Goal: Entertainment & Leisure: Consume media (video, audio)

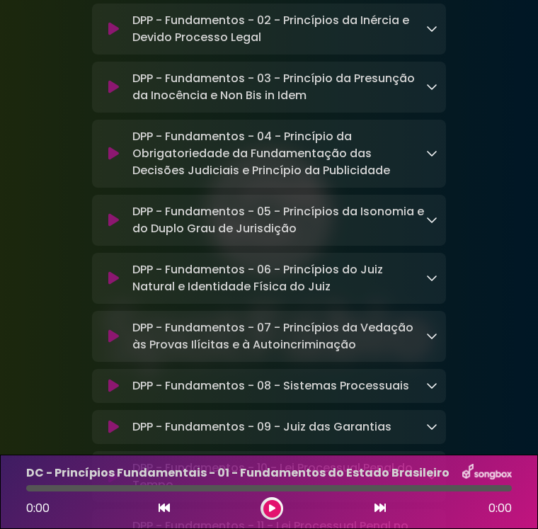
scroll to position [7712, 0]
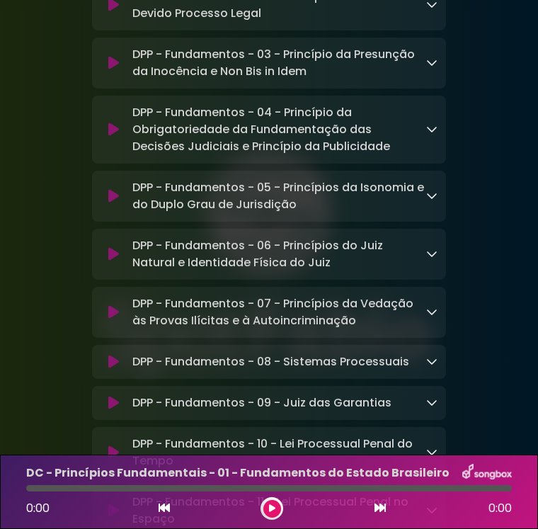
click at [405, 353] on p "DPP - Fundamentos - 08 - Sistemas Processuais Loading Track..." at bounding box center [270, 361] width 277 height 17
click at [425, 353] on div "DPP - Fundamentos - 08 - Sistemas Processuais Loading Track..." at bounding box center [282, 361] width 311 height 17
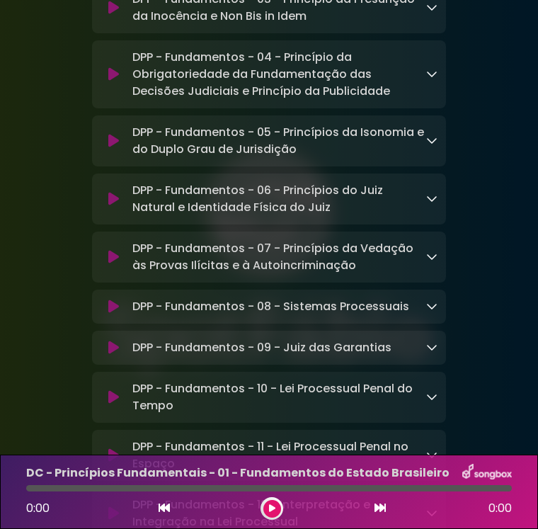
scroll to position [7854, 0]
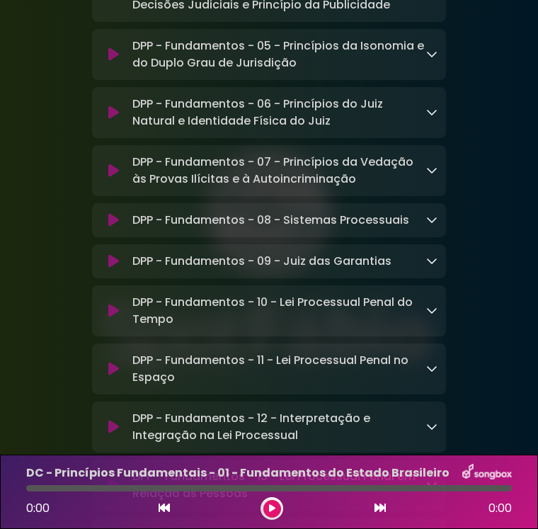
click at [430, 214] on icon at bounding box center [431, 219] width 11 height 11
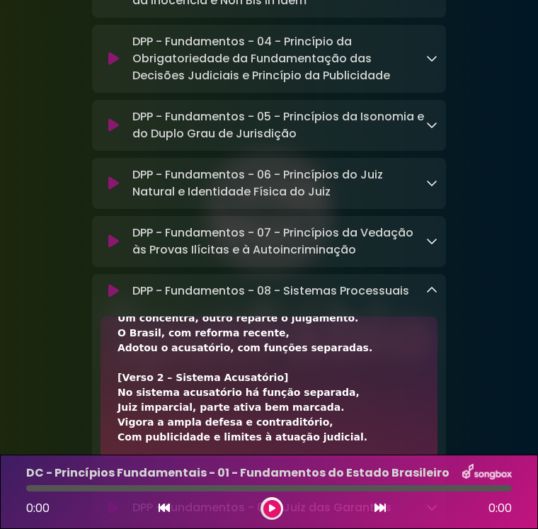
scroll to position [0, 0]
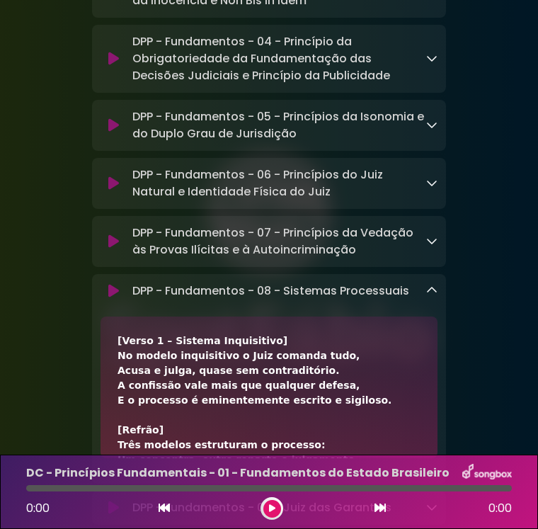
click at [117, 284] on icon at bounding box center [113, 291] width 11 height 14
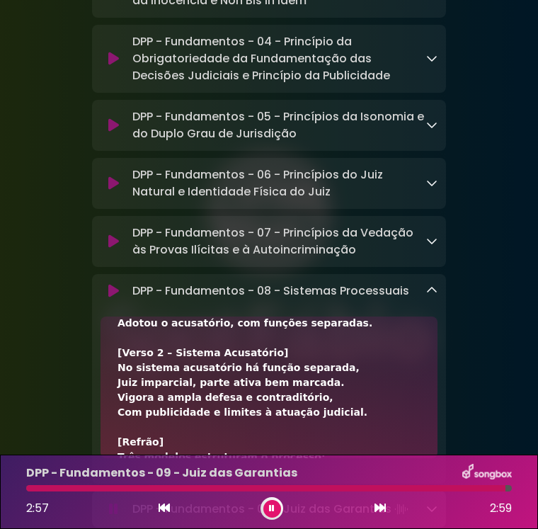
scroll to position [212, 0]
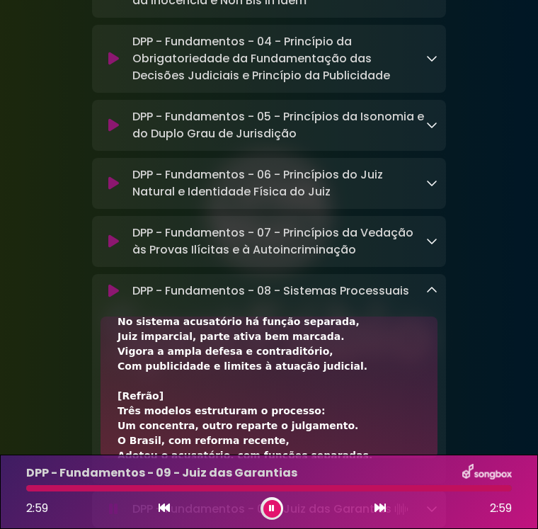
click at [438, 282] on div "DPP - Fundamentos - 08 - Sistemas Processuais Loading Track..." at bounding box center [269, 290] width 354 height 17
click at [432, 284] on icon at bounding box center [431, 289] width 11 height 11
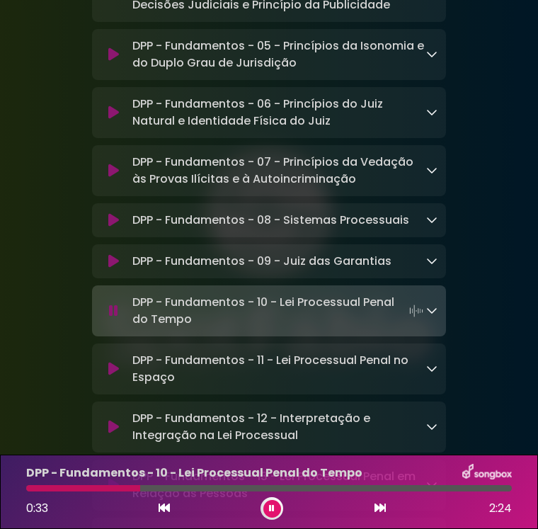
scroll to position [7995, 0]
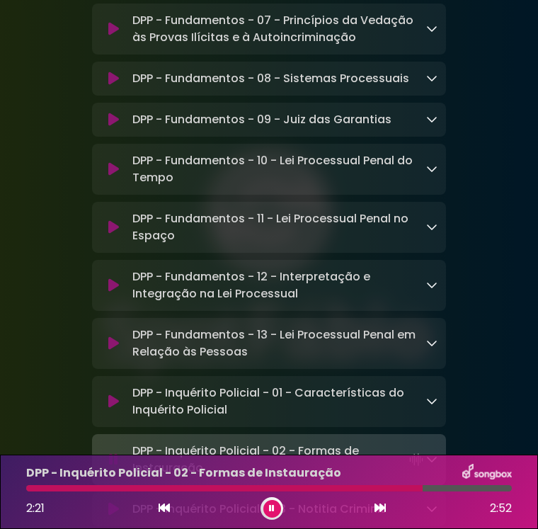
drag, startPoint x: 267, startPoint y: 239, endPoint x: 282, endPoint y: 325, distance: 87.6
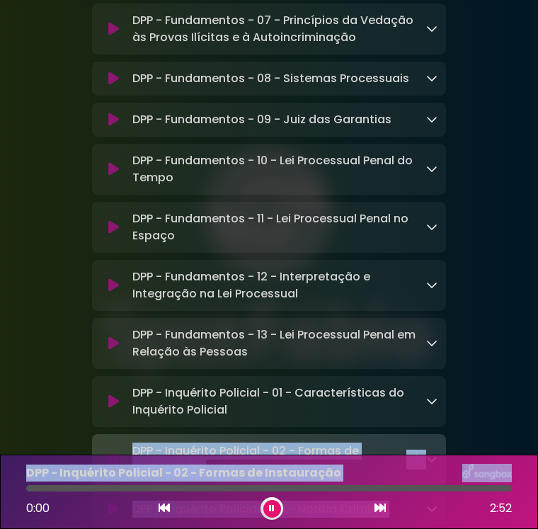
drag, startPoint x: 282, startPoint y: 325, endPoint x: 0, endPoint y: 442, distance: 305.2
click at [0, 442] on html "× SpotFábio Grupo Sou ×" at bounding box center [269, 264] width 538 height 529
copy div "DPP - Inquérito Policial - 02 - Formas de Instauração Loading Track... Your Fee…"
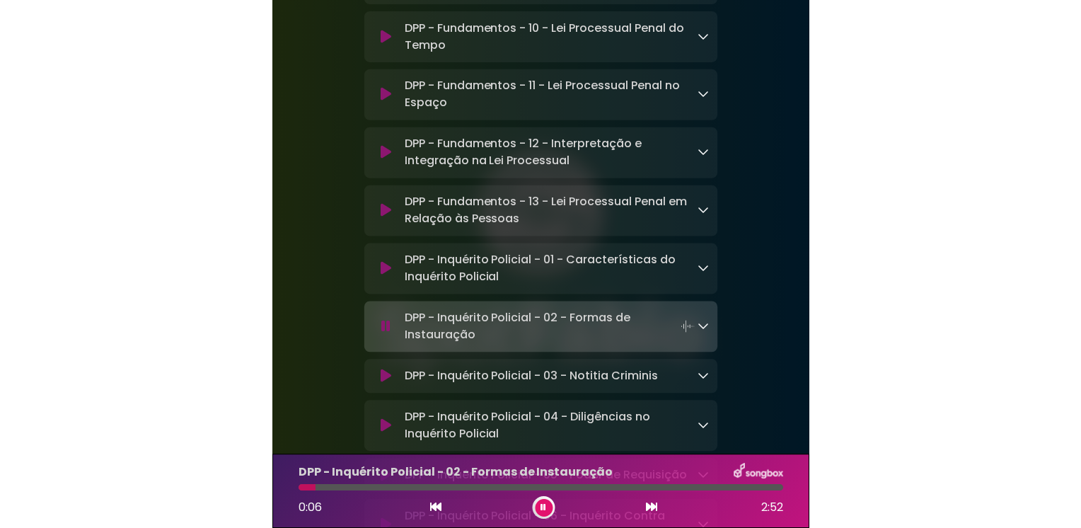
scroll to position [8137, 0]
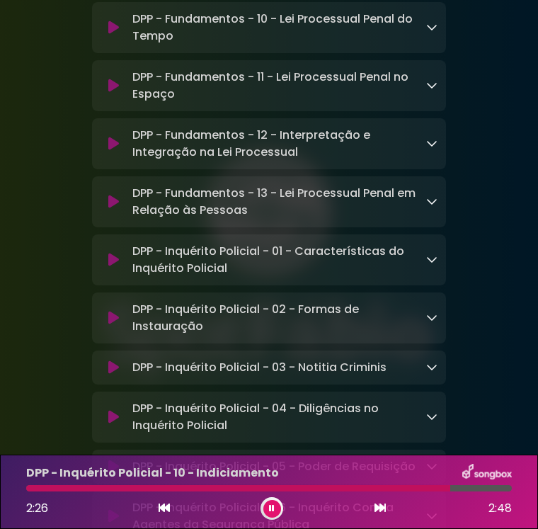
click at [271, 519] on div at bounding box center [271, 508] width 23 height 23
click at [275, 509] on button at bounding box center [272, 509] width 18 height 18
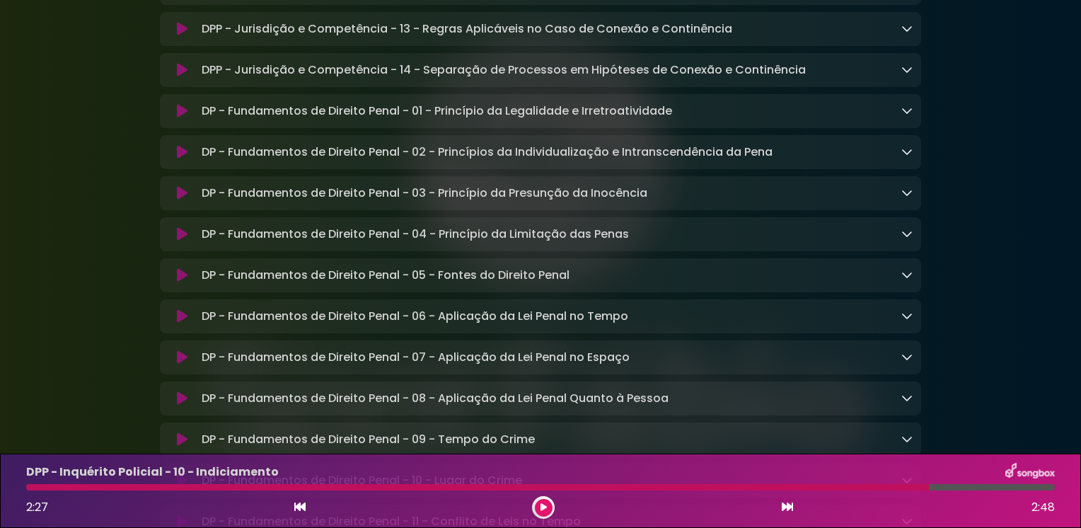
scroll to position [8208, 0]
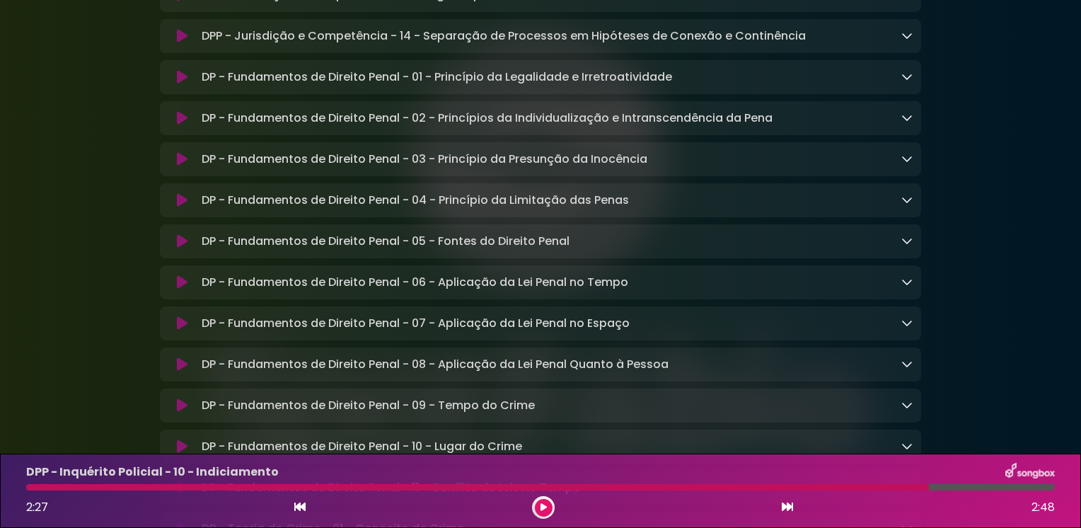
click at [537, 490] on div at bounding box center [477, 487] width 903 height 6
click at [537, 505] on div "2:27 2:48" at bounding box center [541, 507] width 1046 height 23
click at [537, 510] on button at bounding box center [544, 508] width 18 height 18
drag, startPoint x: 1001, startPoint y: 318, endPoint x: 973, endPoint y: 343, distance: 38.1
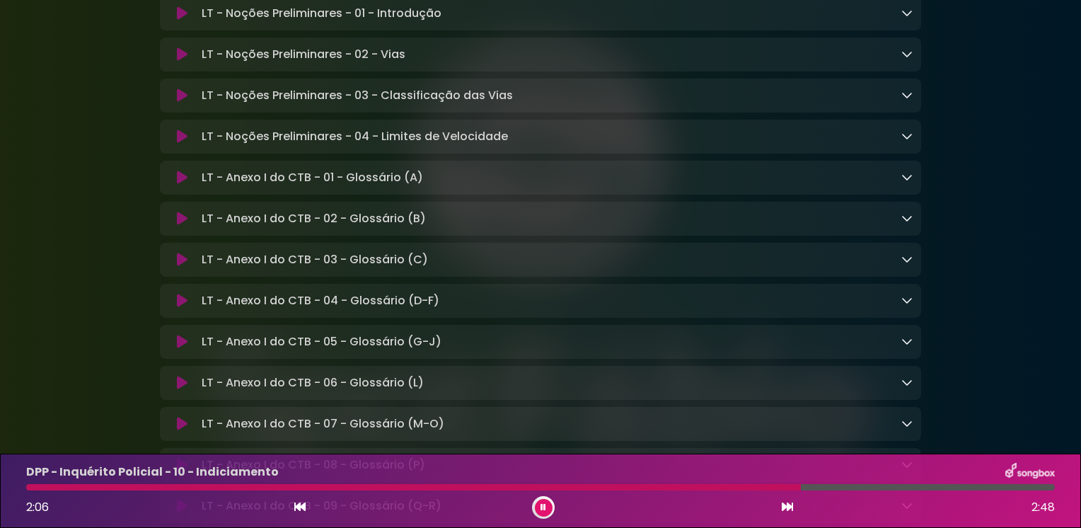
scroll to position [10686, 0]
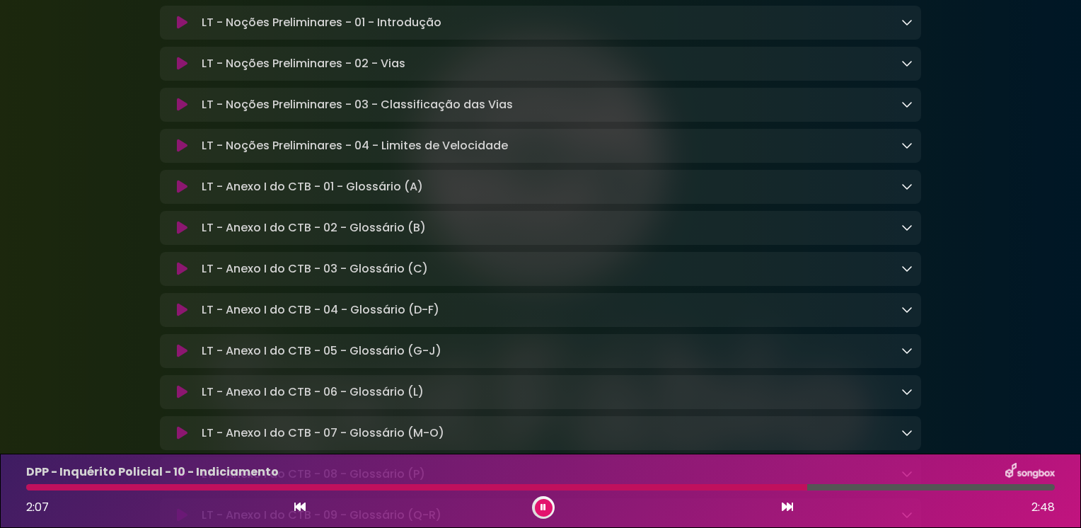
click at [362, 31] on p "LT - Noções Preliminares - 01 - Introdução Loading Track..." at bounding box center [322, 22] width 240 height 17
click at [175, 30] on button at bounding box center [182, 23] width 28 height 14
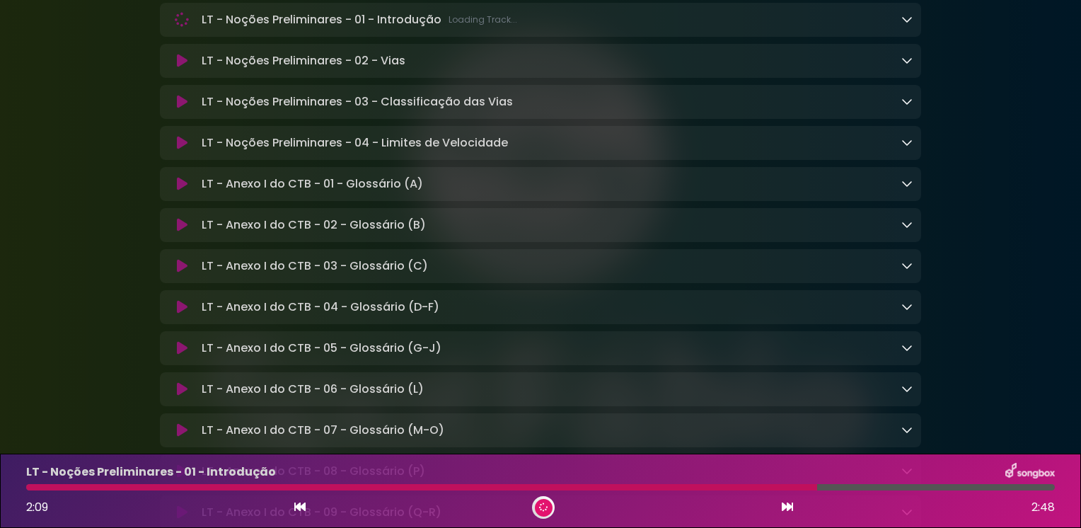
scroll to position [10684, 0]
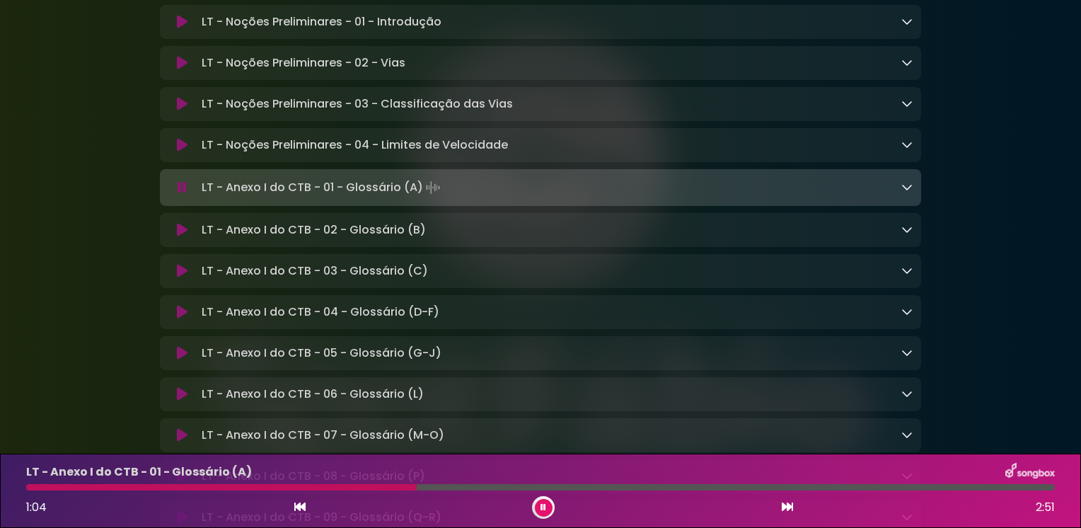
click at [178, 197] on div "LT - Anexo I do CTB - 01 - Glossário (A) Loading Track..." at bounding box center [540, 188] width 744 height 20
click at [176, 195] on button at bounding box center [182, 187] width 28 height 14
